Goal: Task Accomplishment & Management: Use online tool/utility

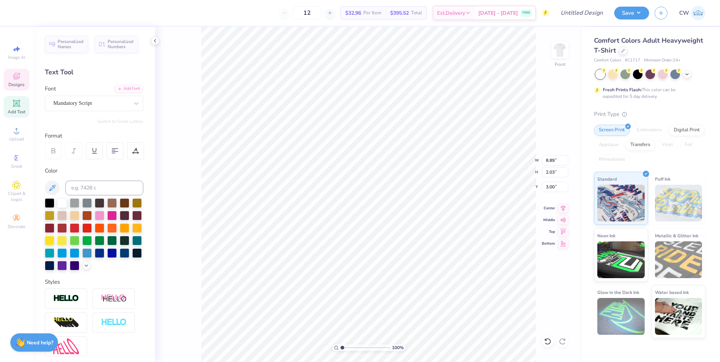
scroll to position [0, 1]
type textarea "Tau Epsilon Phi"
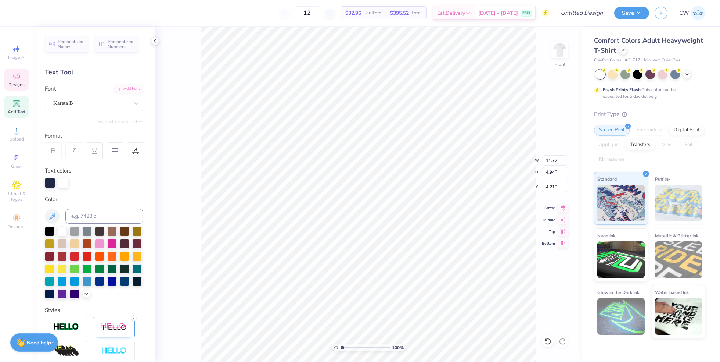
scroll to position [0, 0]
type textarea "P"
type textarea "Rodeo"
click at [686, 73] on icon at bounding box center [687, 74] width 6 height 6
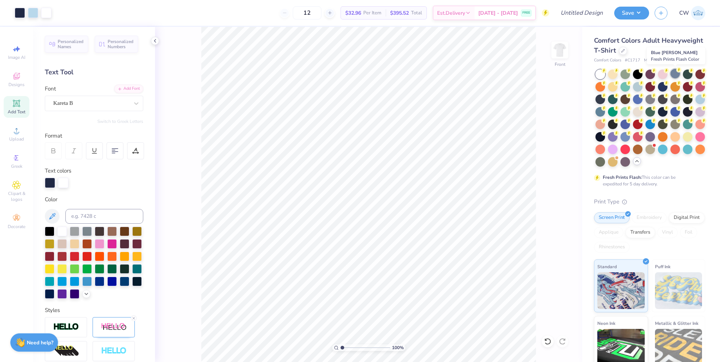
click at [675, 72] on div at bounding box center [676, 74] width 10 height 10
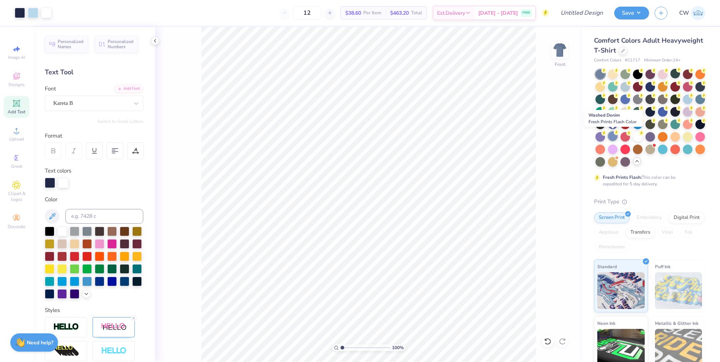
click at [612, 135] on div at bounding box center [613, 136] width 10 height 10
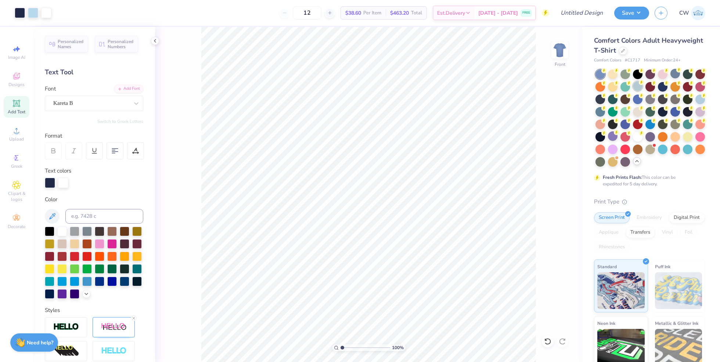
click at [638, 85] on div at bounding box center [638, 86] width 10 height 10
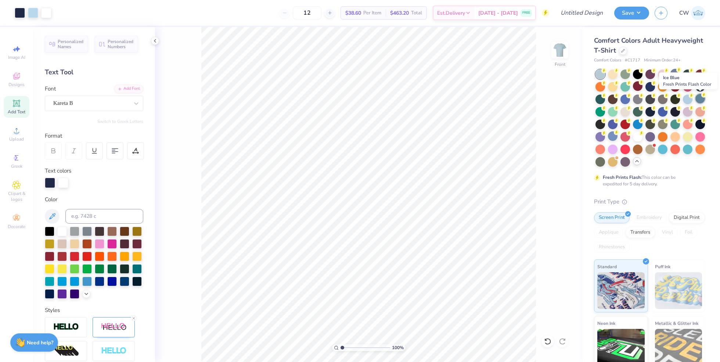
click at [698, 98] on div at bounding box center [701, 99] width 10 height 10
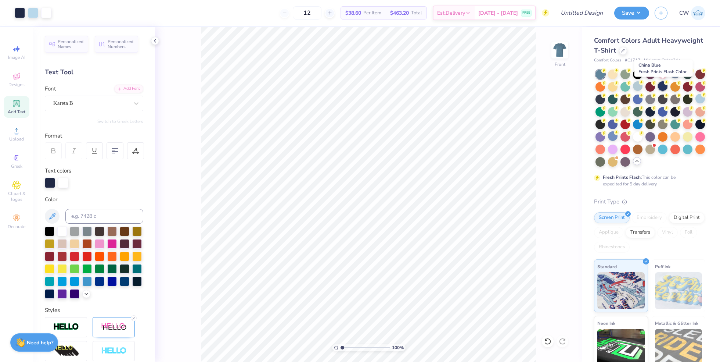
click at [660, 83] on div at bounding box center [663, 86] width 10 height 10
click at [701, 101] on div at bounding box center [701, 99] width 10 height 10
click at [676, 74] on div at bounding box center [676, 74] width 10 height 10
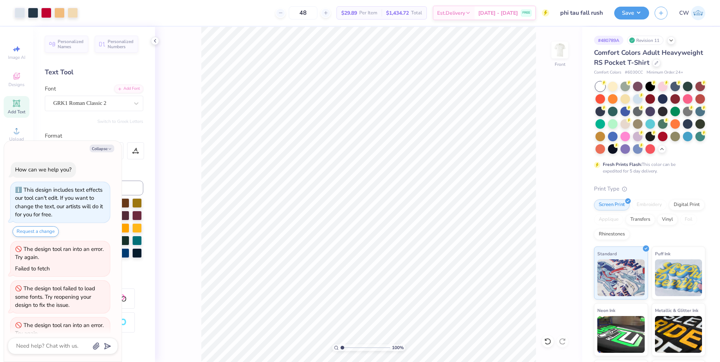
scroll to position [635, 0]
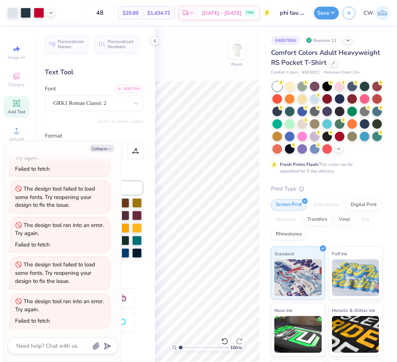
type textarea "x"
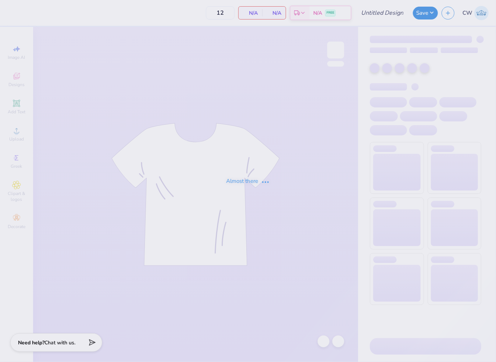
type input "tep game day"
type input "60"
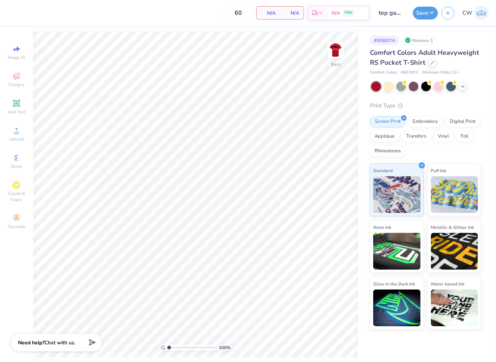
type textarea "x"
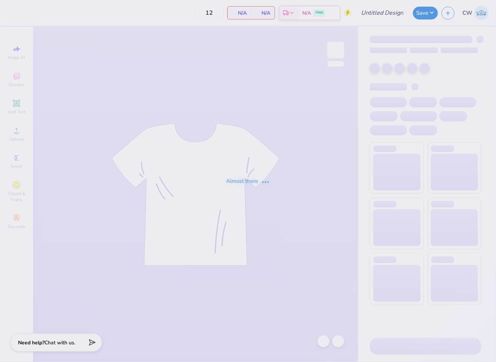
type input "tep game day"
type input "60"
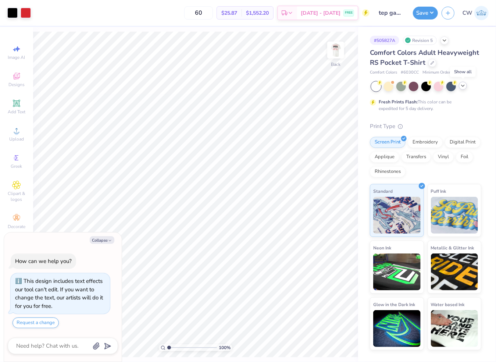
click at [462, 86] on polyline at bounding box center [462, 85] width 3 height 1
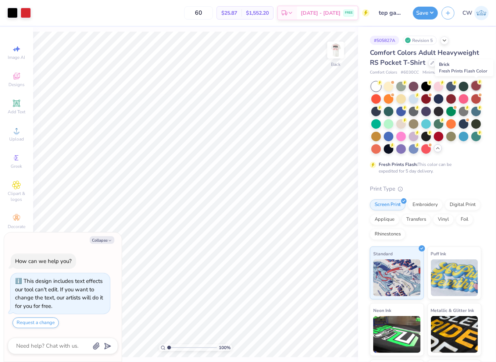
click at [474, 87] on div at bounding box center [476, 86] width 10 height 10
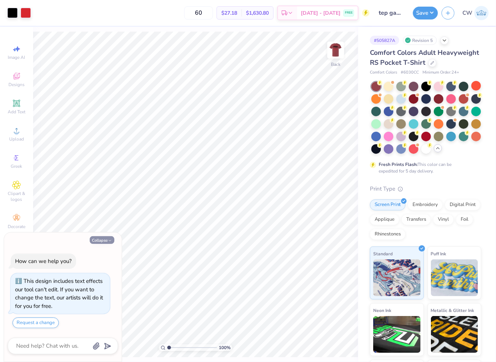
click at [103, 239] on button "Collapse" at bounding box center [102, 240] width 25 height 8
type textarea "x"
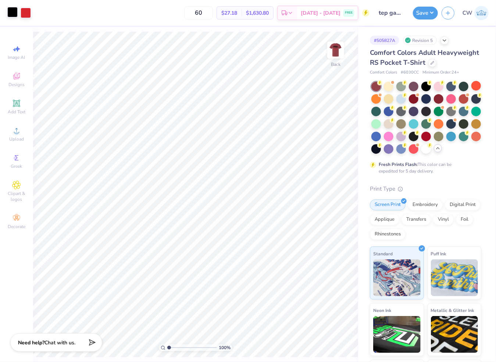
click at [11, 13] on div at bounding box center [12, 12] width 10 height 10
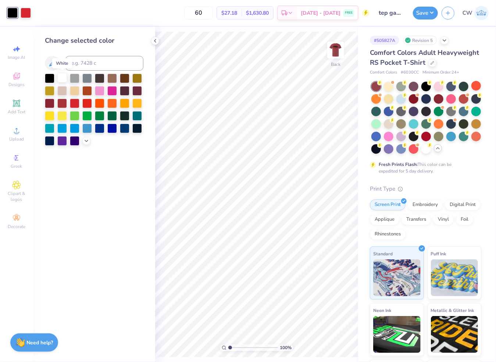
click at [62, 75] on div at bounding box center [62, 78] width 10 height 10
click at [24, 9] on div at bounding box center [26, 12] width 10 height 10
click at [63, 79] on div at bounding box center [62, 78] width 10 height 10
click at [335, 59] on img at bounding box center [335, 49] width 29 height 29
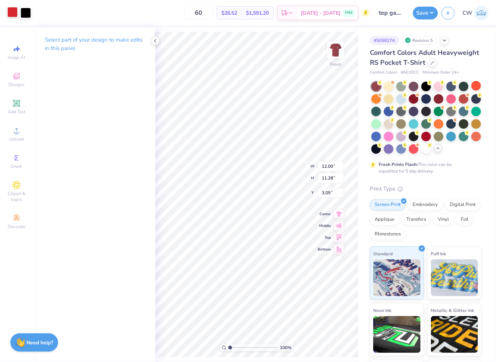
click at [10, 11] on div at bounding box center [12, 12] width 10 height 10
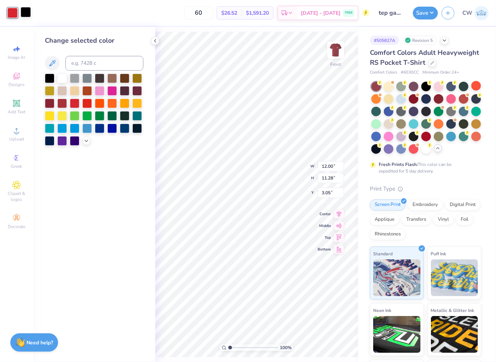
click at [26, 14] on div at bounding box center [26, 12] width 10 height 10
click at [60, 78] on div at bounding box center [62, 78] width 10 height 10
click at [13, 14] on div at bounding box center [12, 12] width 10 height 10
click at [62, 76] on div at bounding box center [62, 78] width 10 height 10
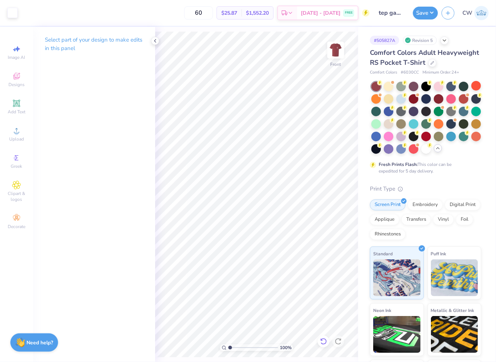
click at [327, 342] on icon at bounding box center [323, 340] width 7 height 7
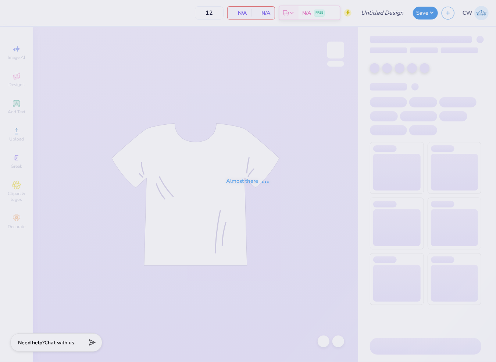
type input "tep game day"
type input "60"
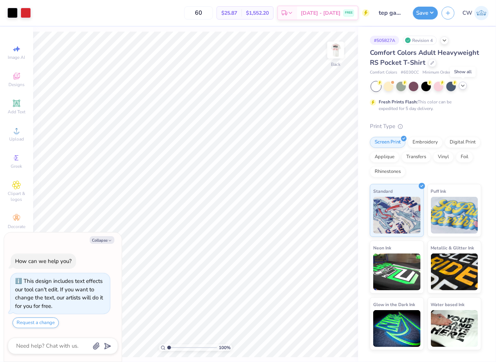
click at [459, 87] on div at bounding box center [463, 86] width 8 height 8
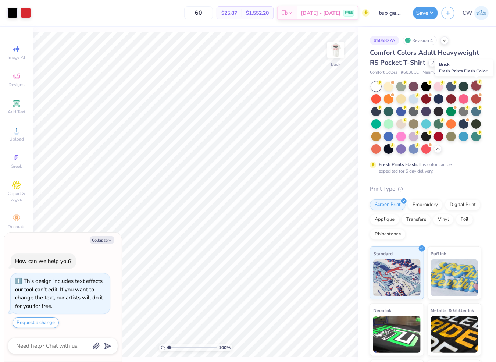
click at [476, 86] on div at bounding box center [476, 86] width 10 height 10
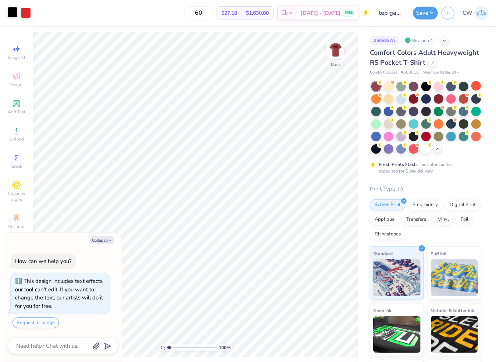
click at [12, 17] on div at bounding box center [12, 12] width 10 height 10
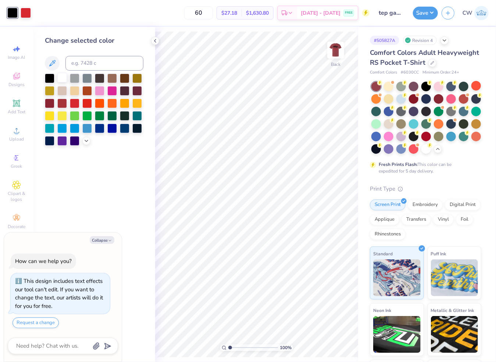
click at [61, 76] on div at bounding box center [62, 78] width 10 height 10
click at [31, 11] on div at bounding box center [26, 12] width 10 height 10
click at [64, 76] on div at bounding box center [62, 78] width 10 height 10
click at [334, 48] on img at bounding box center [335, 49] width 29 height 29
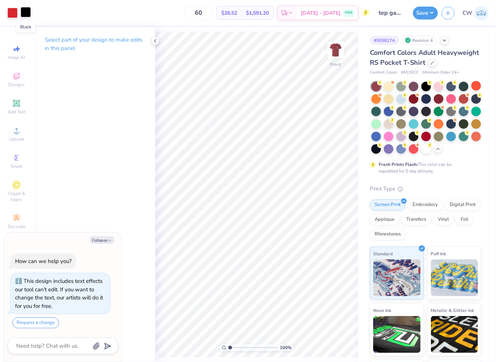
click at [26, 15] on div at bounding box center [26, 12] width 10 height 10
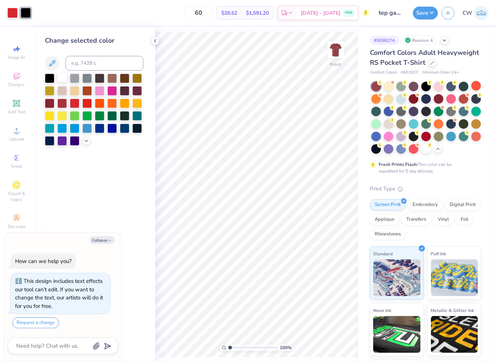
click at [61, 77] on div at bounding box center [62, 78] width 10 height 10
click at [14, 11] on div at bounding box center [12, 12] width 10 height 10
click at [65, 78] on div at bounding box center [62, 78] width 10 height 10
click at [151, 41] on div at bounding box center [155, 41] width 8 height 8
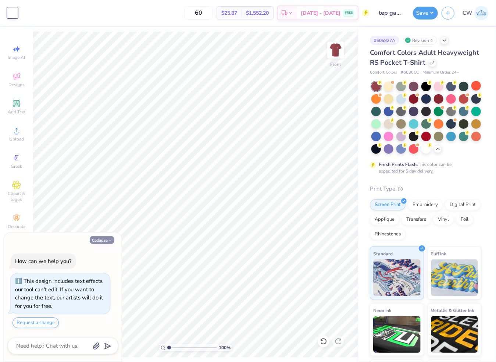
click at [106, 239] on button "Collapse" at bounding box center [102, 240] width 25 height 8
type textarea "x"
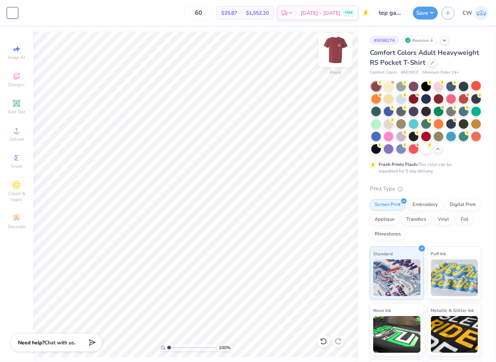
click at [333, 54] on img at bounding box center [335, 49] width 29 height 29
